Goal: Transaction & Acquisition: Download file/media

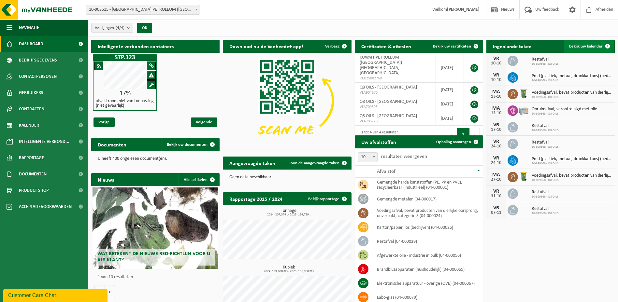
click at [575, 44] on span "Bekijk uw kalender" at bounding box center [586, 46] width 34 height 4
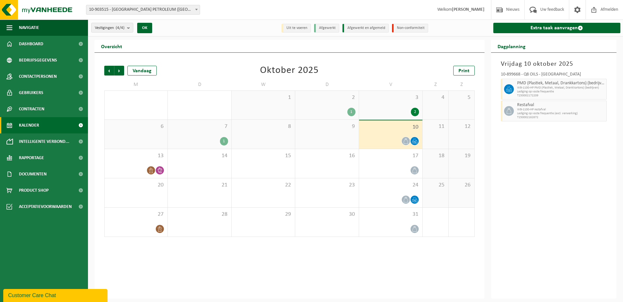
click at [223, 140] on div "1" at bounding box center [224, 141] width 8 height 8
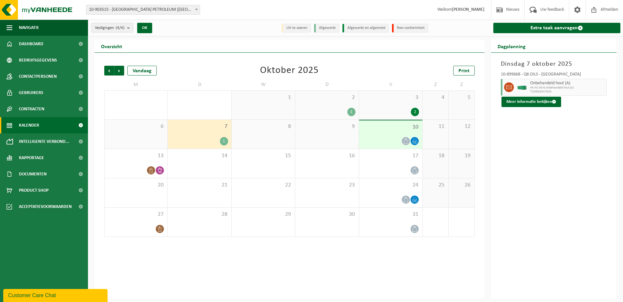
click at [415, 110] on div "2" at bounding box center [415, 112] width 8 height 8
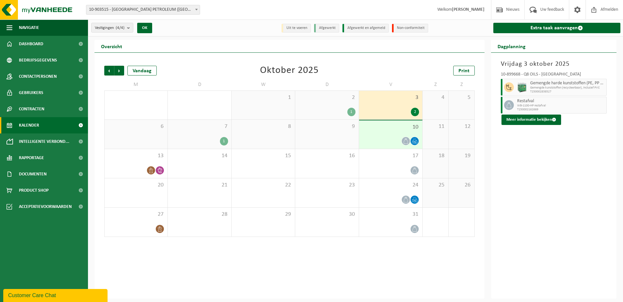
click at [352, 111] on div "1" at bounding box center [351, 112] width 8 height 8
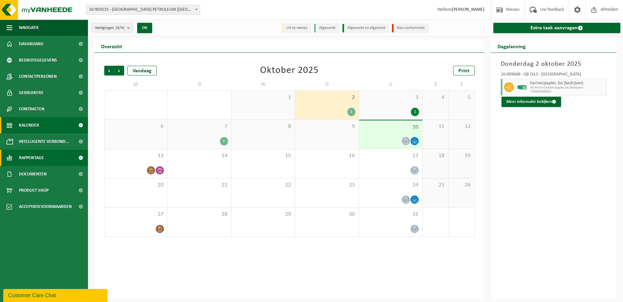
click at [29, 161] on span "Rapportage" at bounding box center [31, 158] width 25 height 16
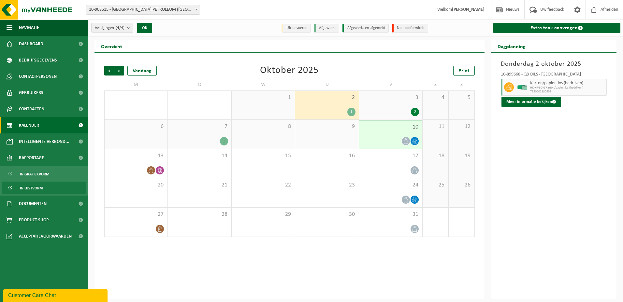
click at [30, 190] on span "In lijstvorm" at bounding box center [31, 188] width 23 height 12
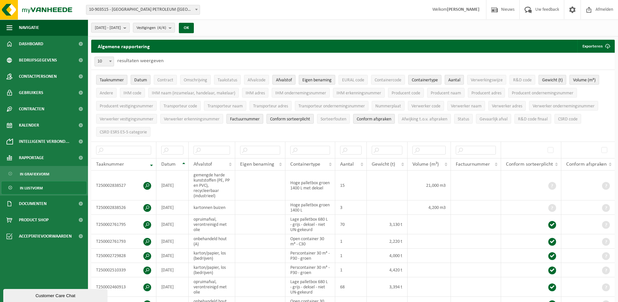
click at [129, 30] on b "submit" at bounding box center [126, 27] width 6 height 9
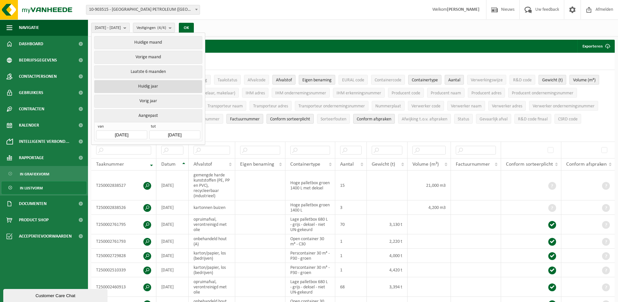
click at [140, 84] on button "Huidig jaar" at bounding box center [148, 86] width 108 height 13
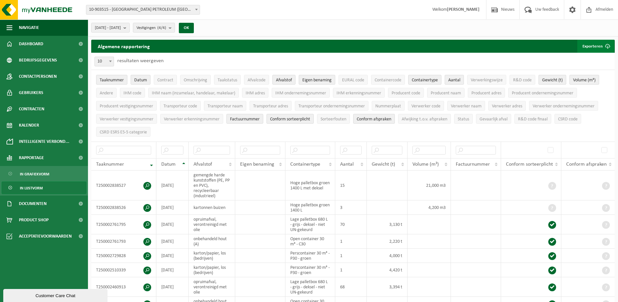
click at [595, 46] on button "Exporteren" at bounding box center [595, 46] width 37 height 13
click at [587, 57] on link "Enkel mijn selectie" at bounding box center [584, 59] width 59 height 13
click at [194, 27] on button "OK" at bounding box center [186, 28] width 15 height 10
click at [593, 45] on button "Exporteren" at bounding box center [595, 46] width 37 height 13
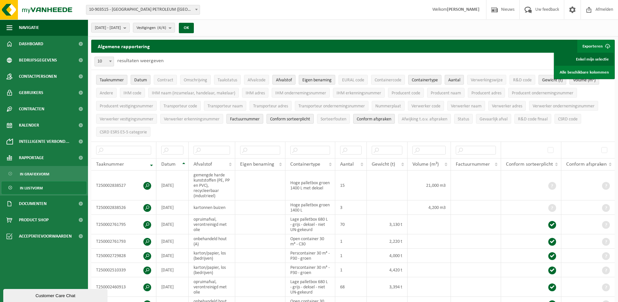
click at [584, 58] on link "Enkel mijn selectie" at bounding box center [584, 59] width 59 height 13
